Goal: Find specific page/section: Find specific page/section

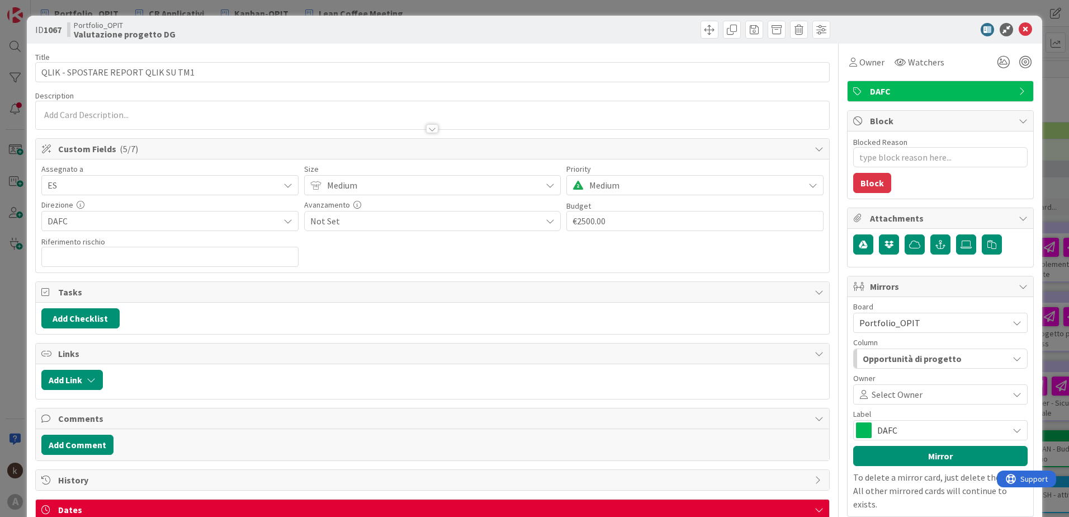
click at [1024, 29] on div at bounding box center [935, 29] width 198 height 13
click at [1019, 29] on icon at bounding box center [1025, 29] width 13 height 13
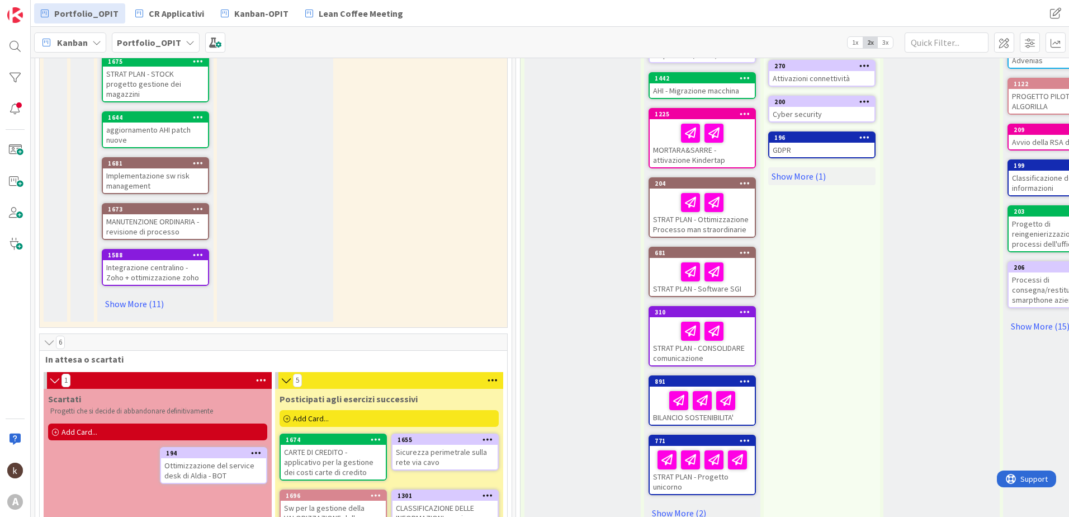
scroll to position [447, 0]
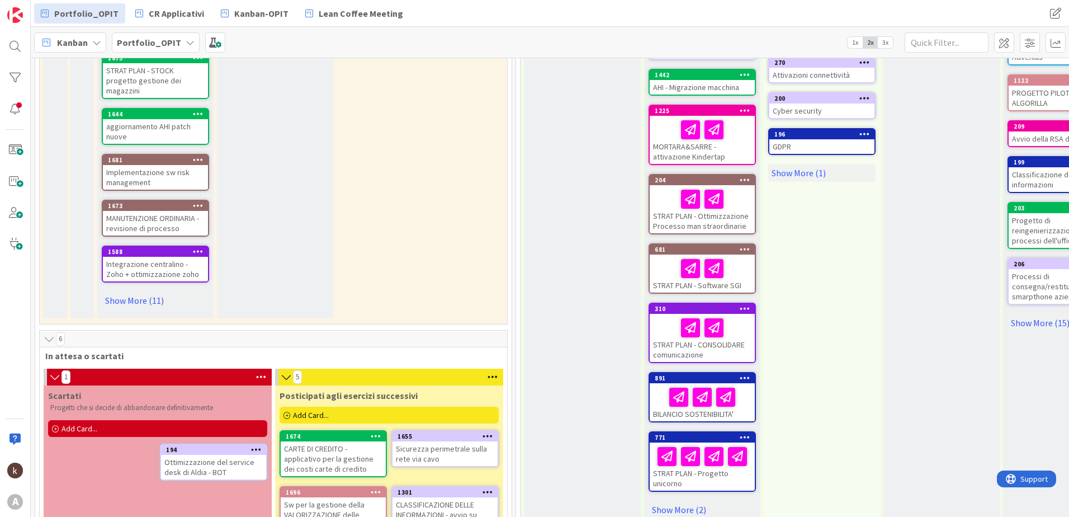
click at [127, 299] on div "Valutazione progetto DG definizione dell'extrabudget o del bugdet a cui assegna…" at bounding box center [155, 12] width 116 height 611
click at [129, 291] on link "Show More (11)" at bounding box center [155, 300] width 107 height 18
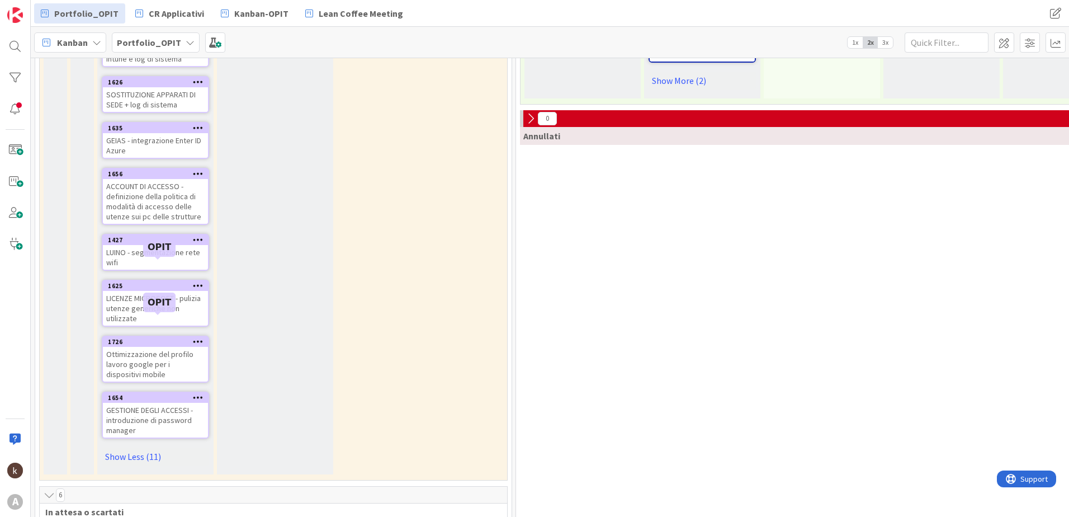
scroll to position [895, 0]
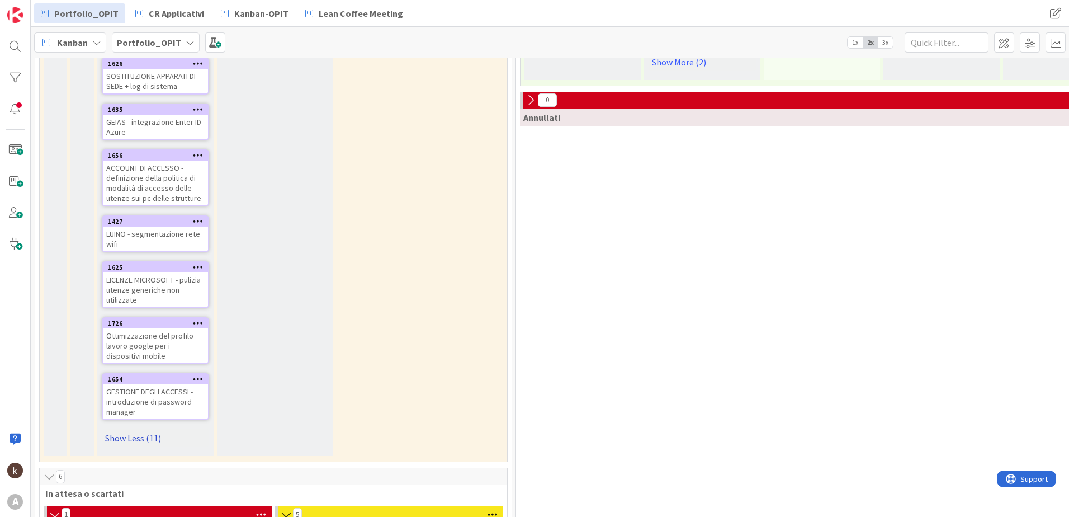
click at [148, 429] on link "Show Less (11)" at bounding box center [155, 438] width 107 height 18
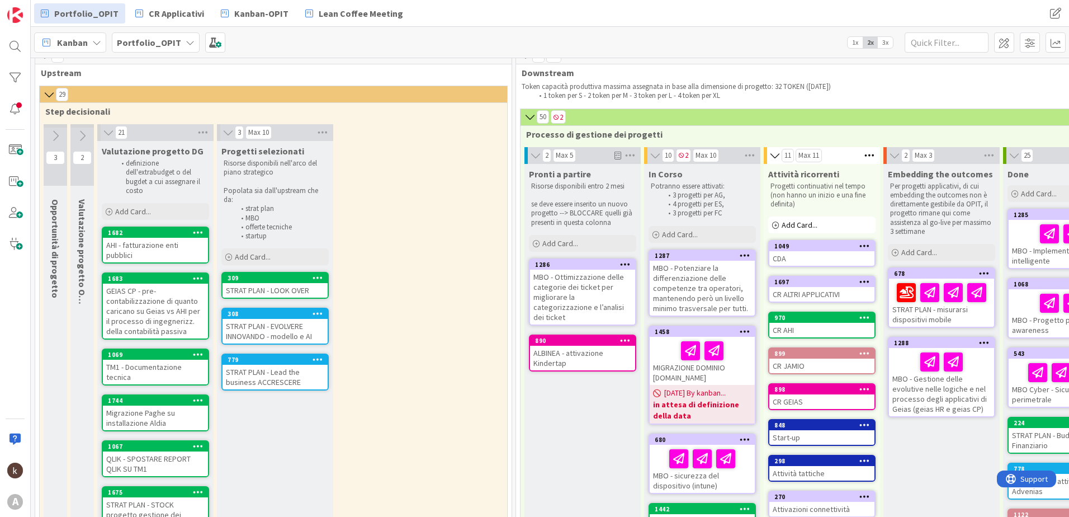
scroll to position [0, 0]
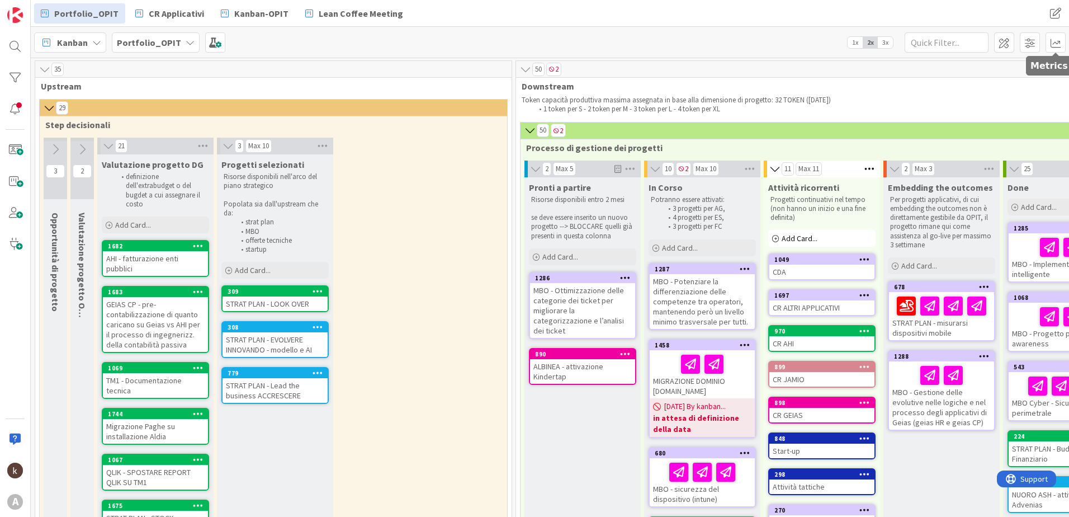
drag, startPoint x: 1053, startPoint y: 42, endPoint x: 1044, endPoint y: 52, distance: 13.1
click at [1054, 42] on span at bounding box center [1056, 42] width 20 height 20
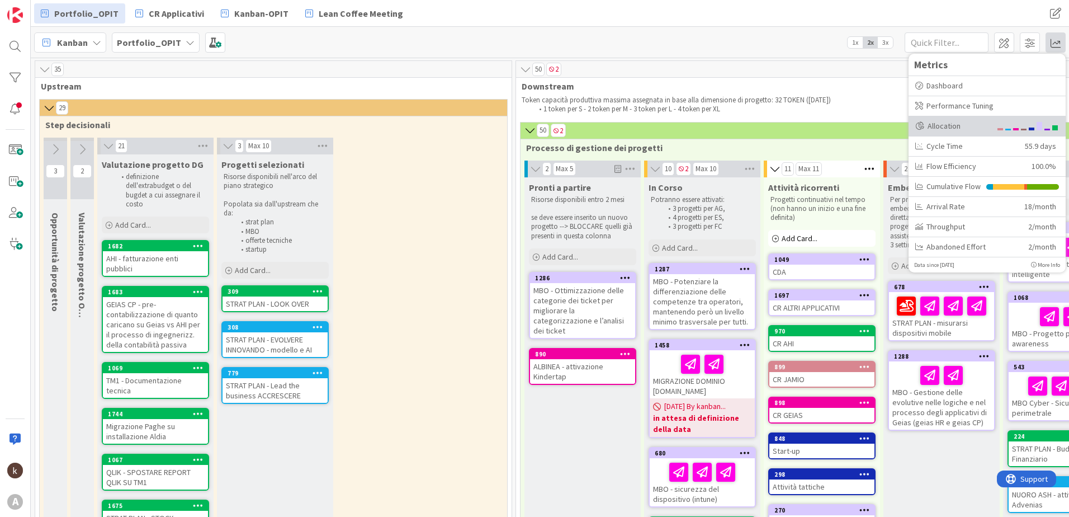
click at [986, 125] on div "Allocation" at bounding box center [952, 126] width 75 height 12
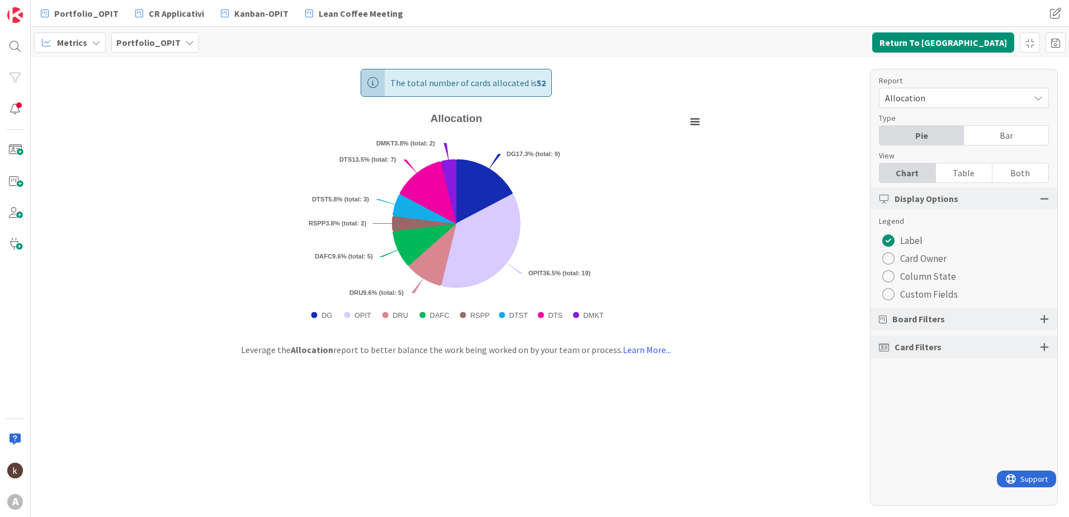
click at [1046, 315] on div at bounding box center [1044, 319] width 9 height 10
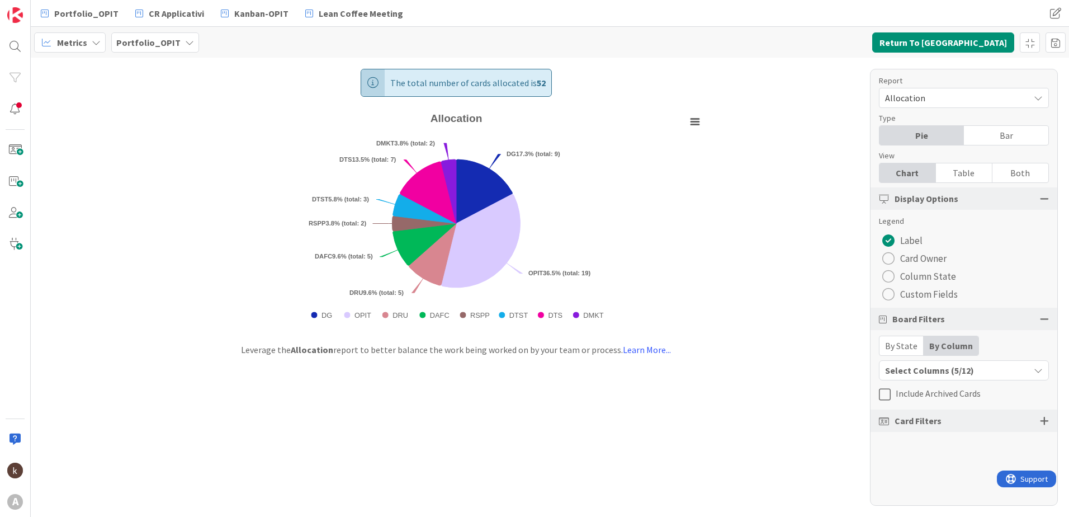
click at [961, 377] on div "Select Columns (5/12)" at bounding box center [954, 370] width 150 height 15
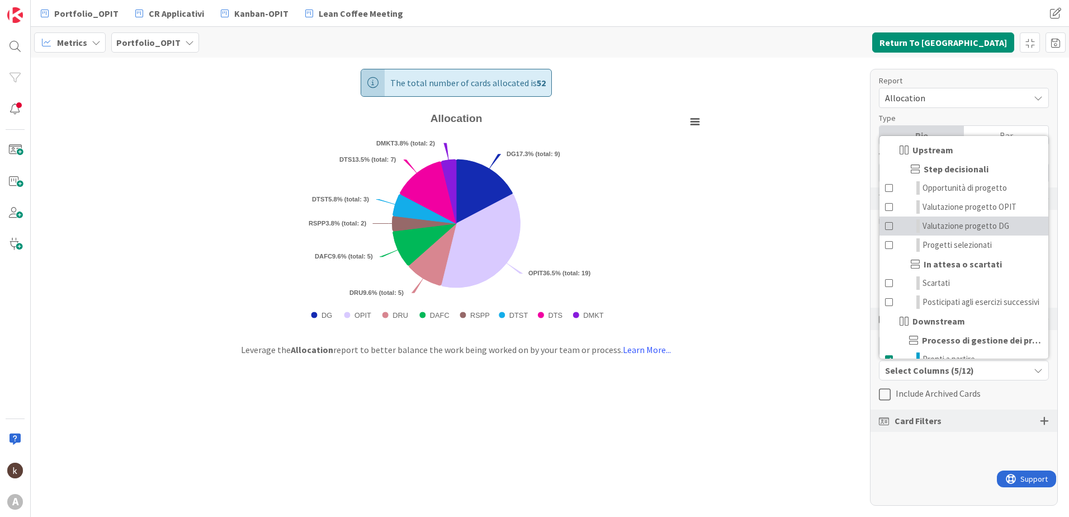
click at [887, 231] on span at bounding box center [889, 225] width 9 height 13
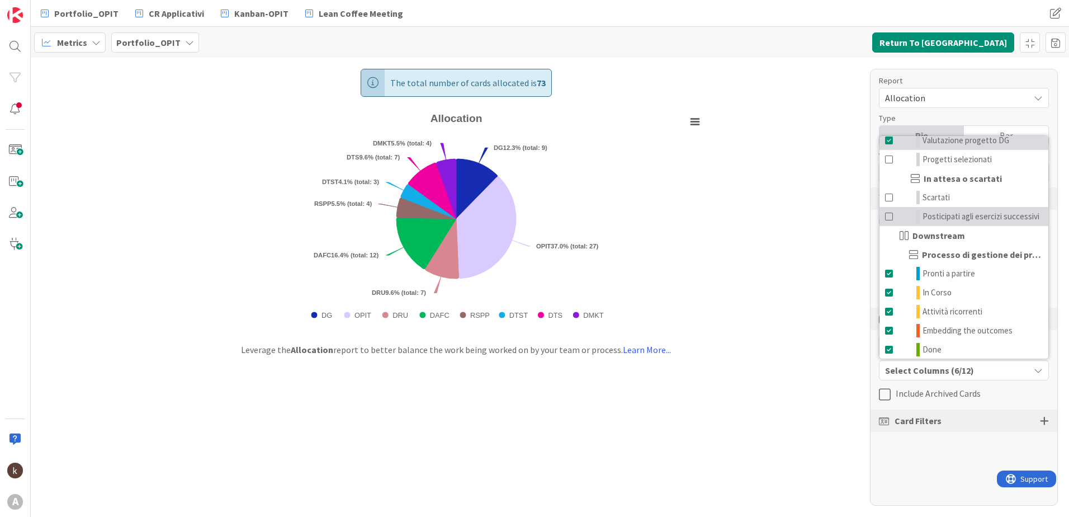
scroll to position [112, 0]
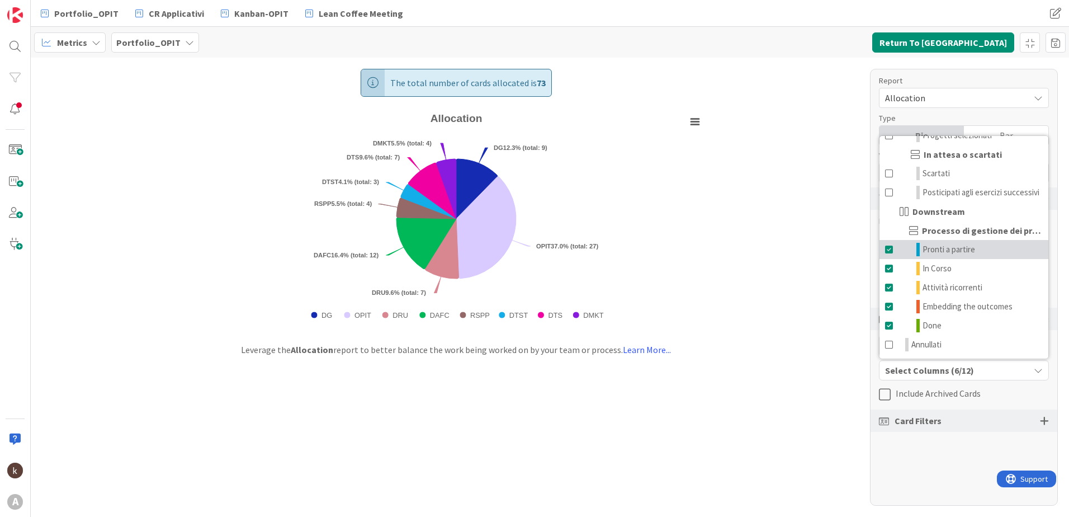
click at [890, 256] on span at bounding box center [889, 249] width 9 height 13
click at [887, 275] on span at bounding box center [889, 268] width 9 height 13
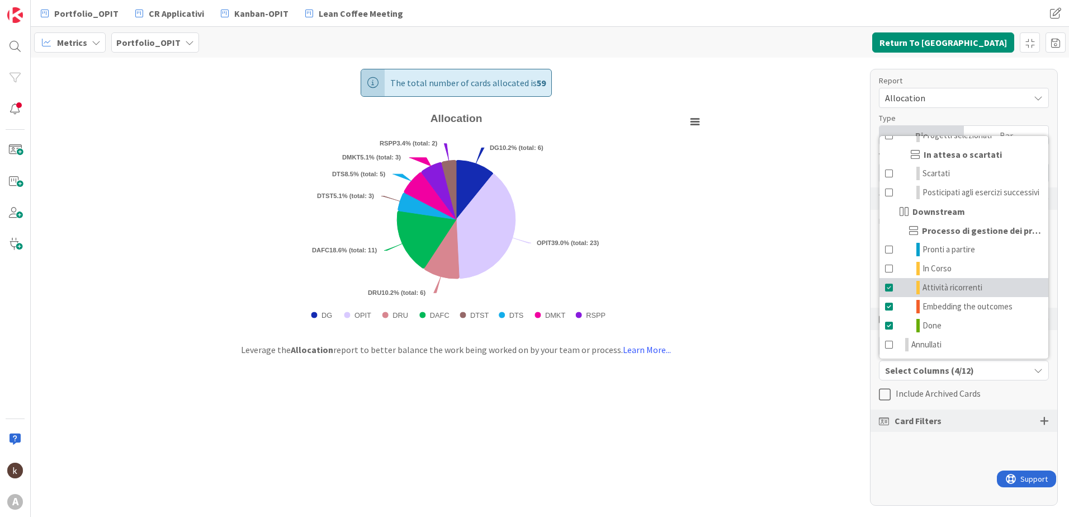
click at [889, 294] on span at bounding box center [889, 287] width 9 height 13
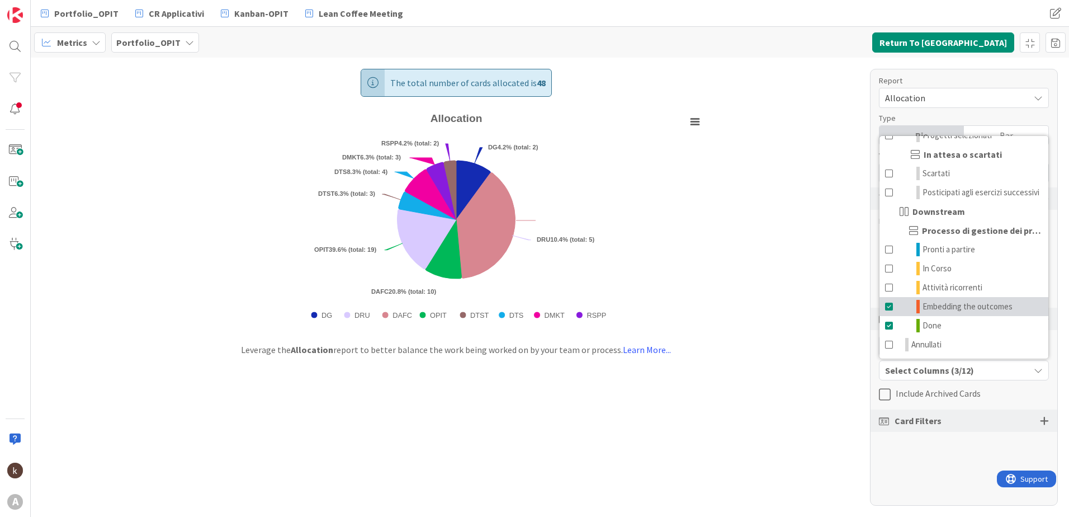
click at [887, 313] on span at bounding box center [889, 306] width 9 height 13
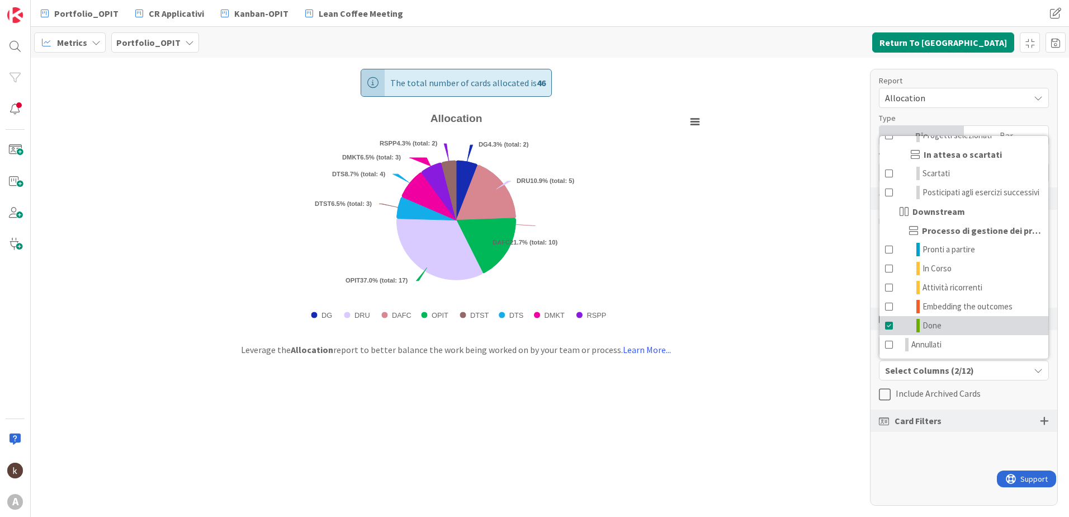
click at [886, 332] on span at bounding box center [889, 325] width 9 height 13
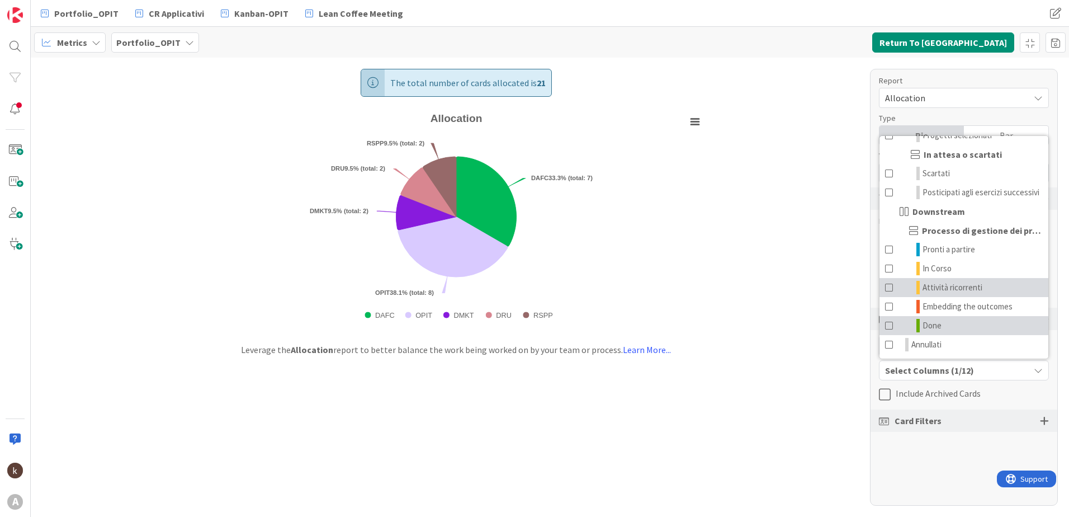
scroll to position [123, 0]
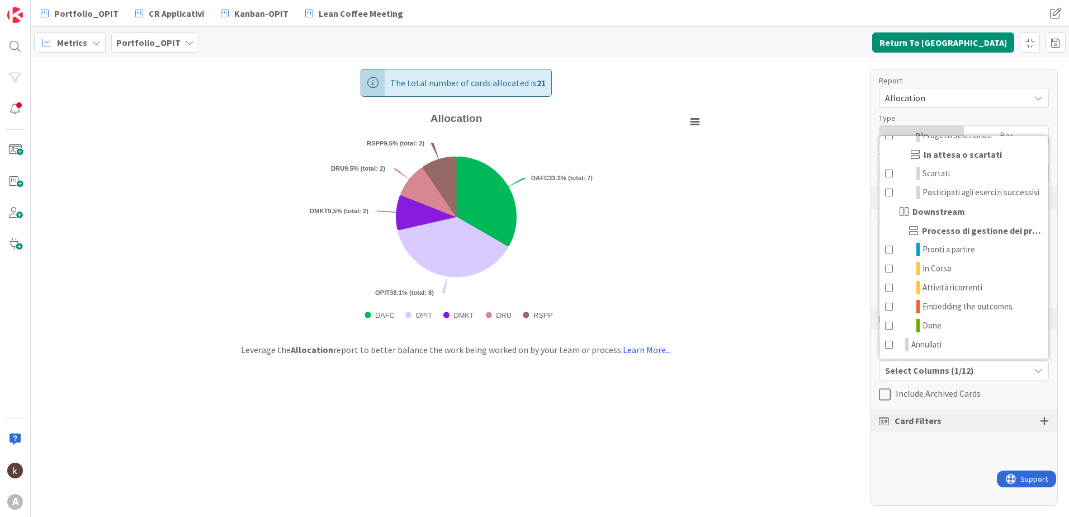
click at [938, 469] on div "Report Allocation Type Pie Bar View Chart Table Both Display Options Legend Lab…" at bounding box center [964, 287] width 188 height 437
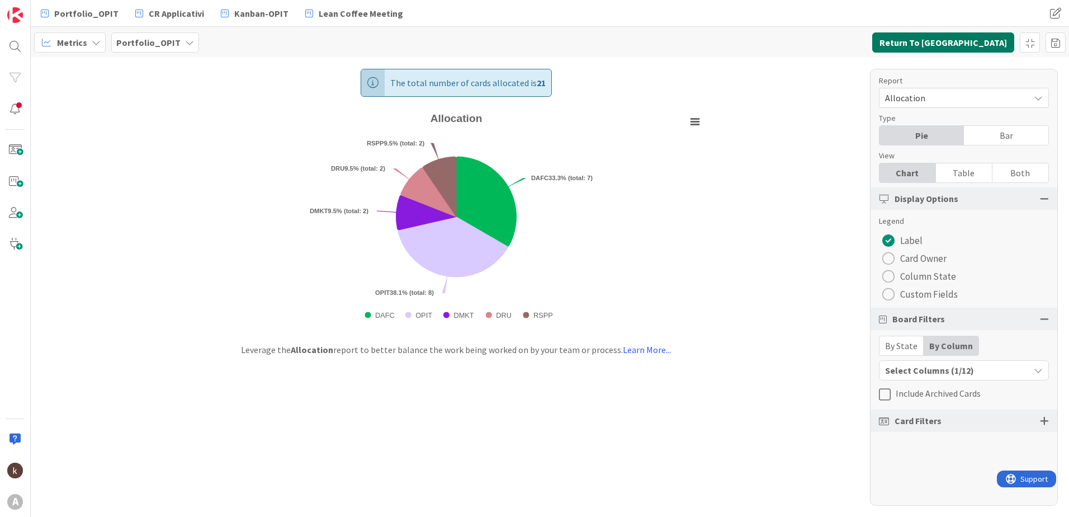
click at [945, 38] on button "Return To [GEOGRAPHIC_DATA]" at bounding box center [943, 42] width 142 height 20
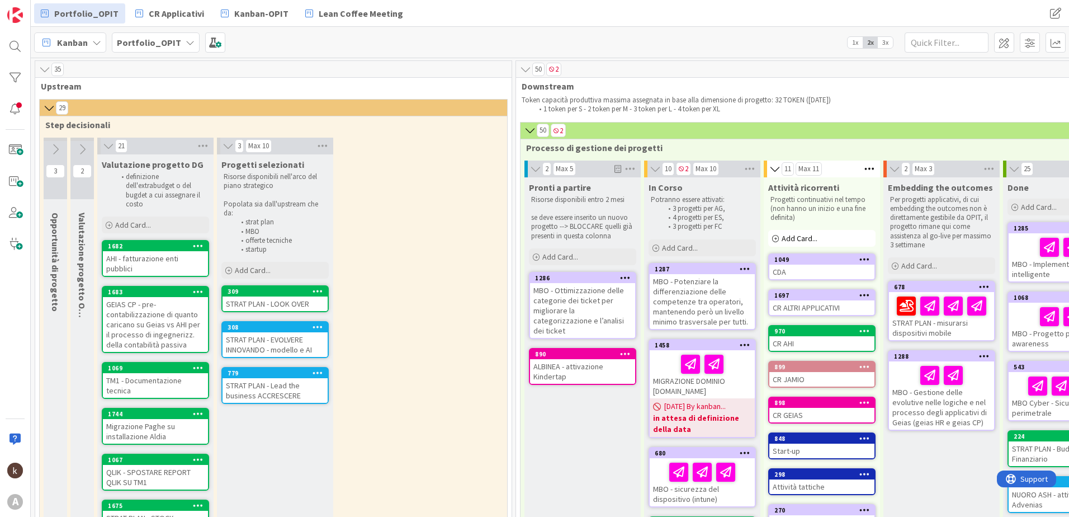
click at [82, 147] on icon at bounding box center [82, 149] width 12 height 12
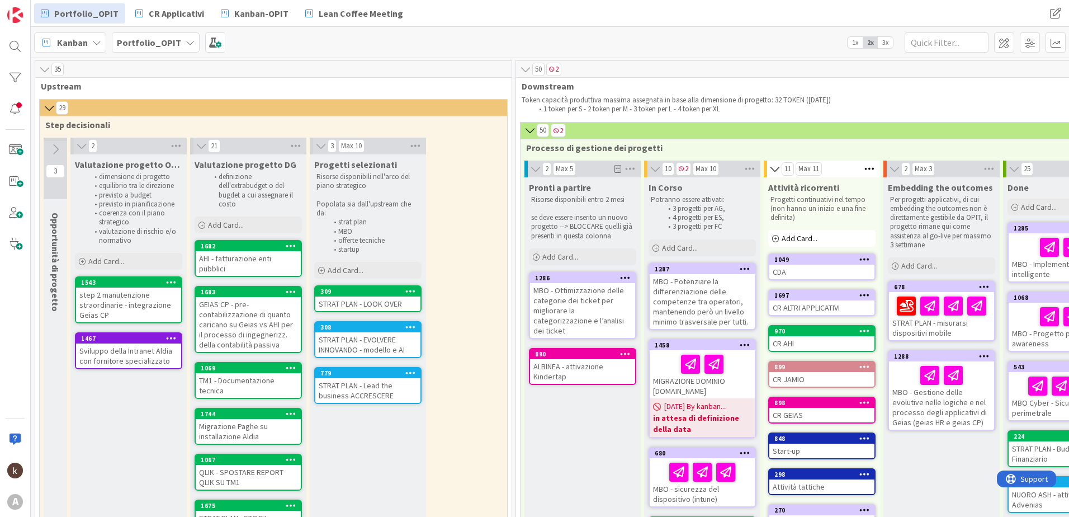
click at [55, 143] on icon at bounding box center [55, 149] width 12 height 12
